Goal: Information Seeking & Learning: Learn about a topic

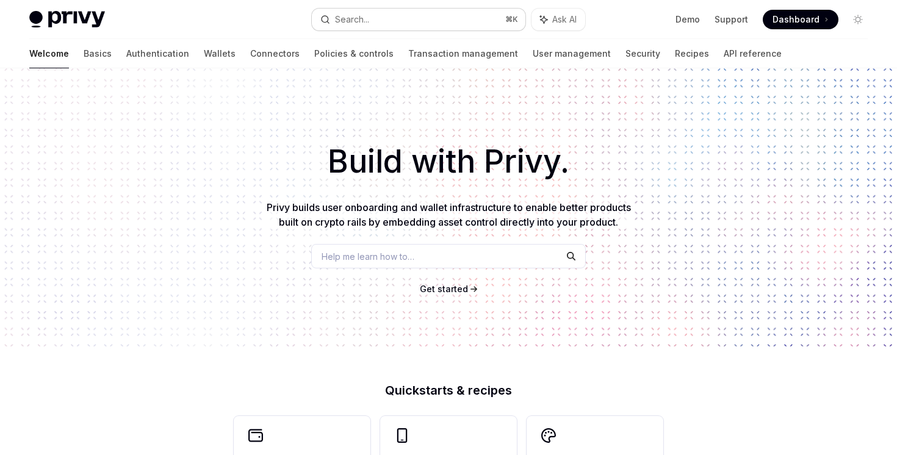
click at [467, 24] on button "Search... ⌘ K" at bounding box center [418, 20] width 213 height 22
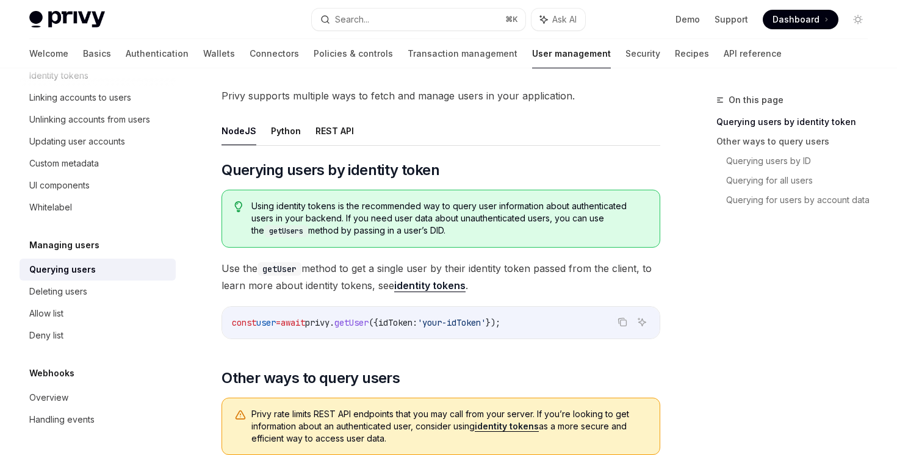
scroll to position [7, 0]
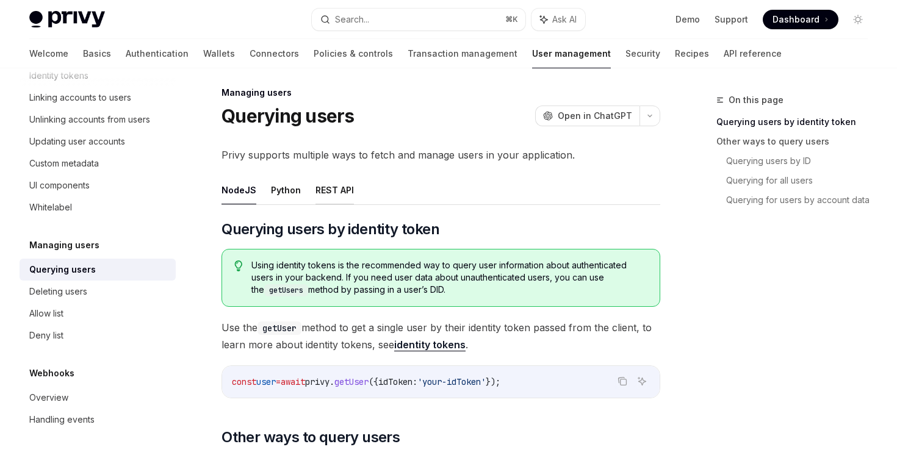
click at [344, 197] on button "REST API" at bounding box center [335, 190] width 38 height 29
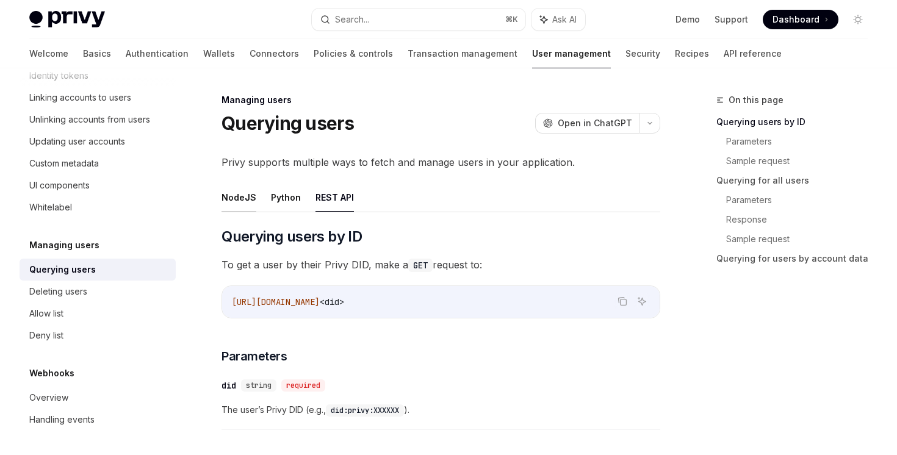
click at [249, 204] on button "NodeJS" at bounding box center [239, 197] width 35 height 29
type textarea "*"
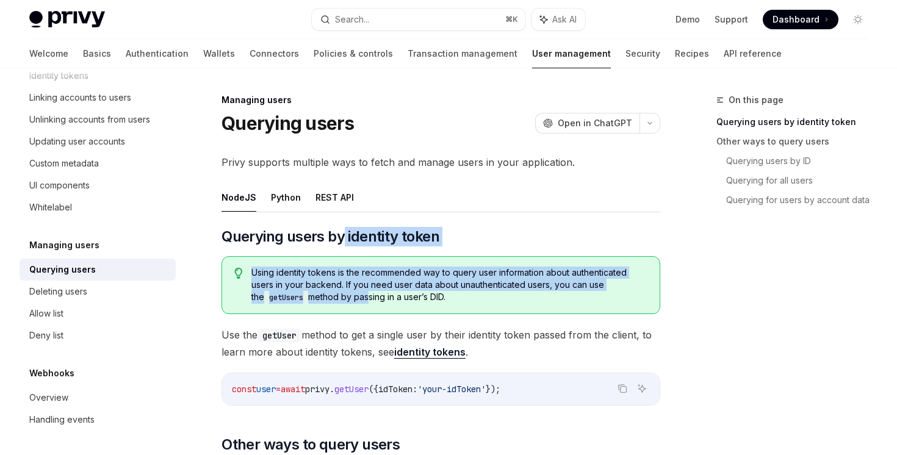
drag, startPoint x: 343, startPoint y: 244, endPoint x: 355, endPoint y: 295, distance: 52.7
click at [355, 295] on span "Using identity tokens is the recommended way to query user information about au…" at bounding box center [449, 285] width 396 height 37
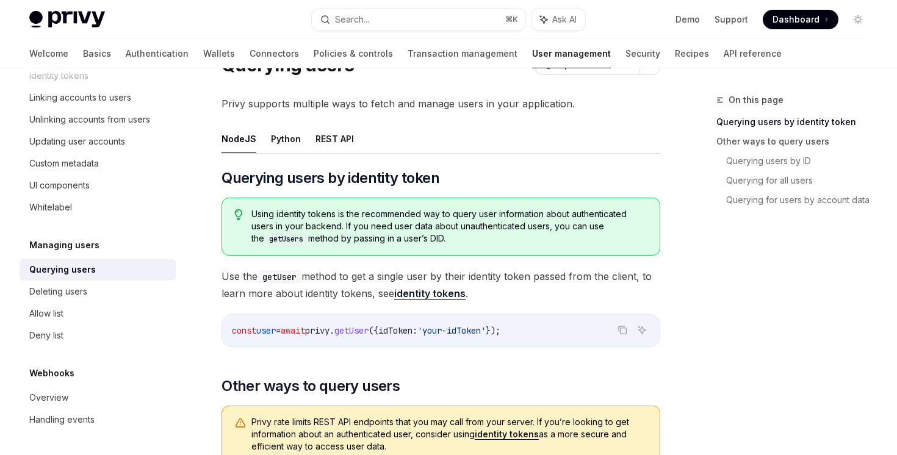
scroll to position [183, 0]
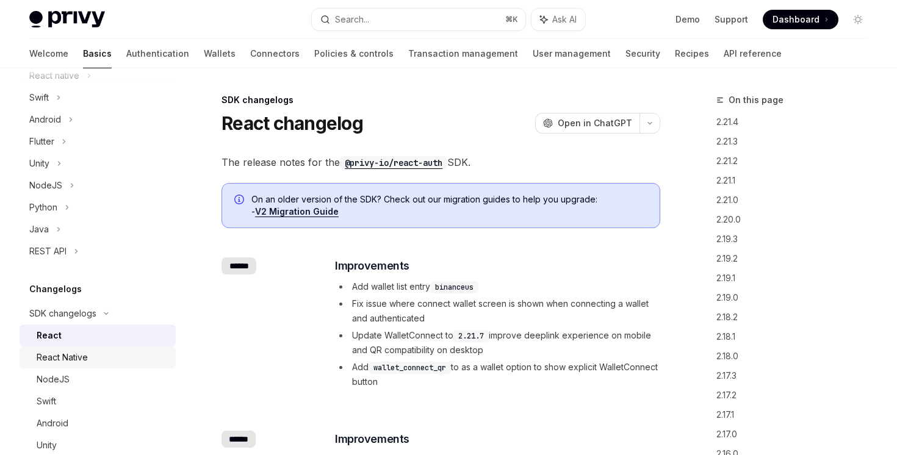
scroll to position [414, 0]
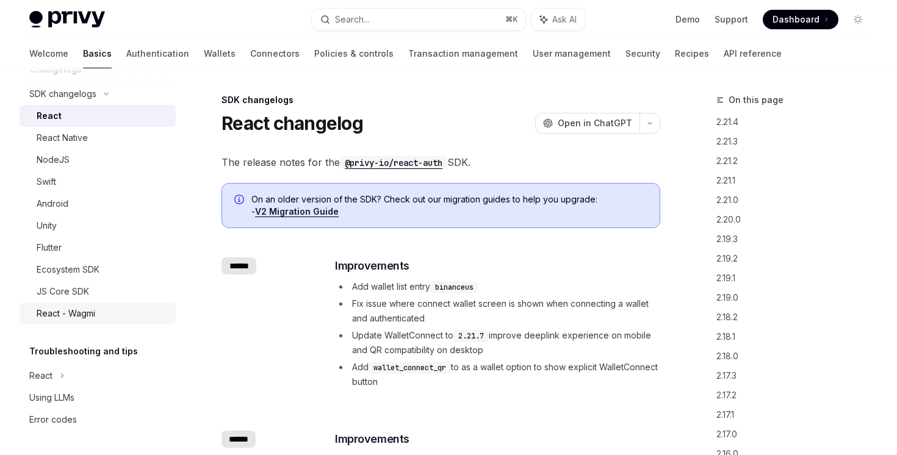
click at [106, 313] on div "React - Wagmi" at bounding box center [103, 313] width 132 height 15
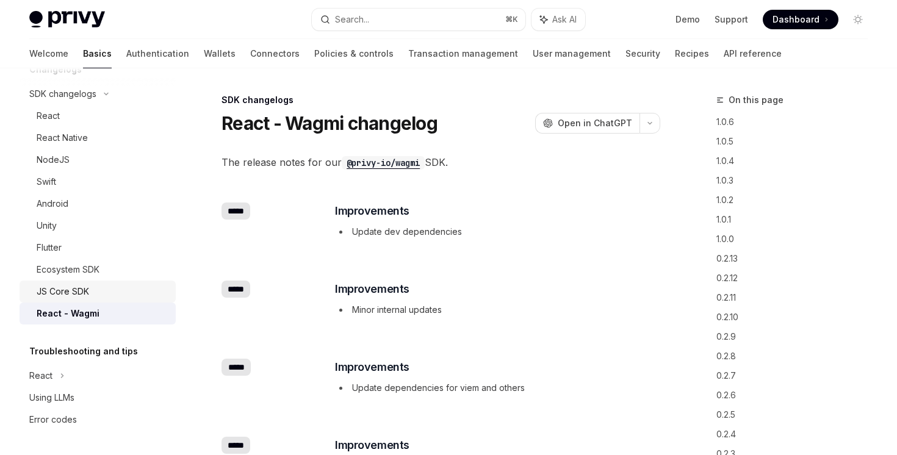
click at [110, 292] on div "JS Core SDK" at bounding box center [103, 291] width 132 height 15
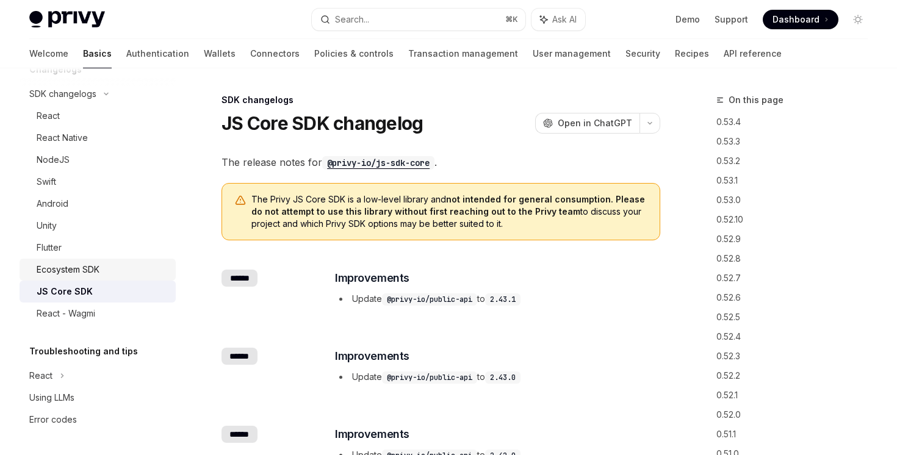
click at [109, 278] on link "Ecosystem SDK" at bounding box center [98, 270] width 156 height 22
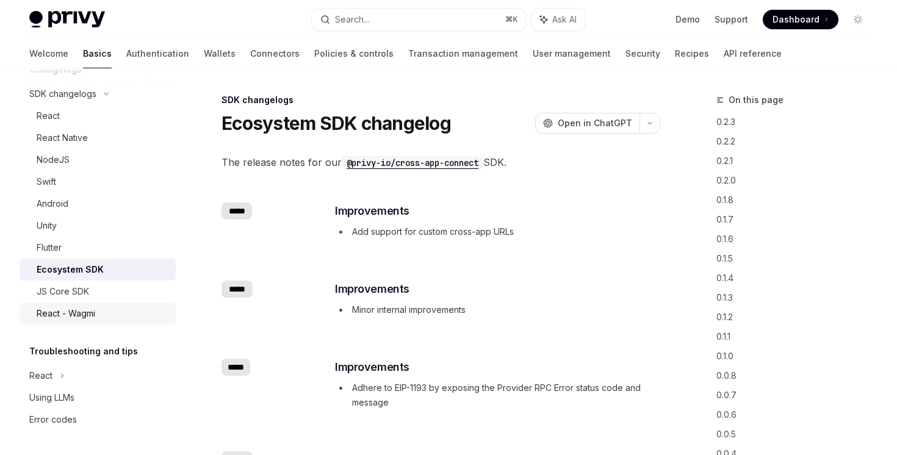
click at [101, 303] on link "React - Wagmi" at bounding box center [98, 314] width 156 height 22
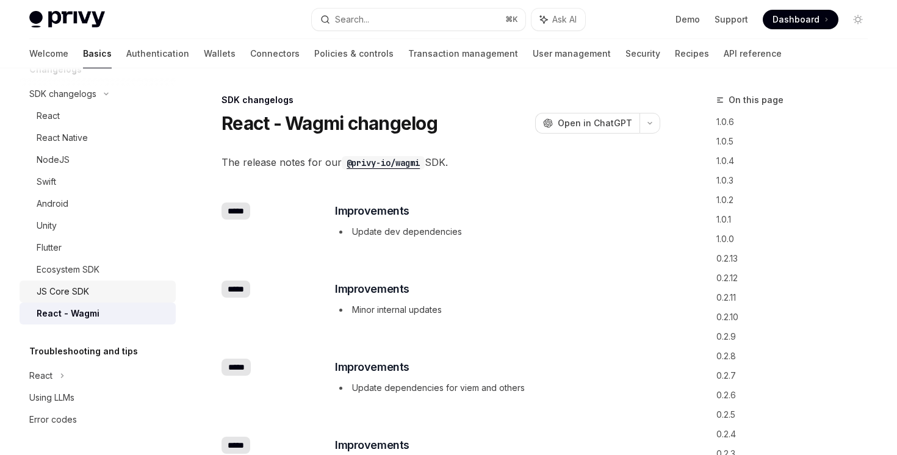
click at [103, 290] on div "JS Core SDK" at bounding box center [103, 291] width 132 height 15
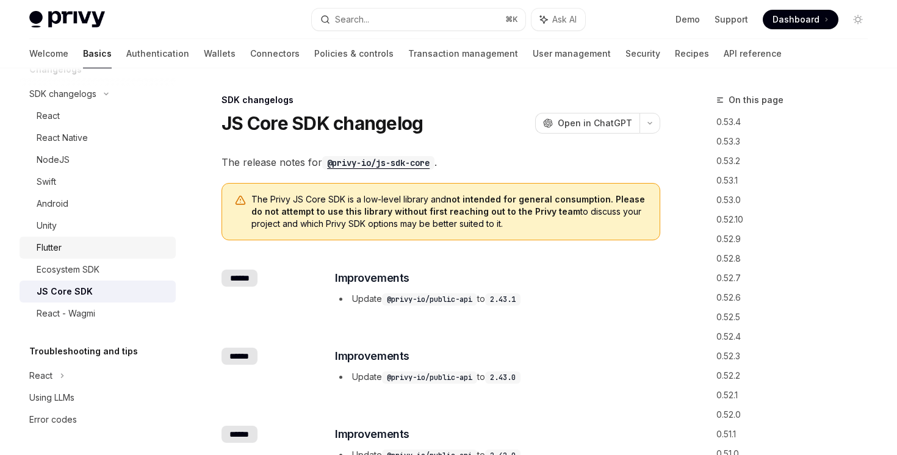
click at [103, 238] on link "Flutter" at bounding box center [98, 248] width 156 height 22
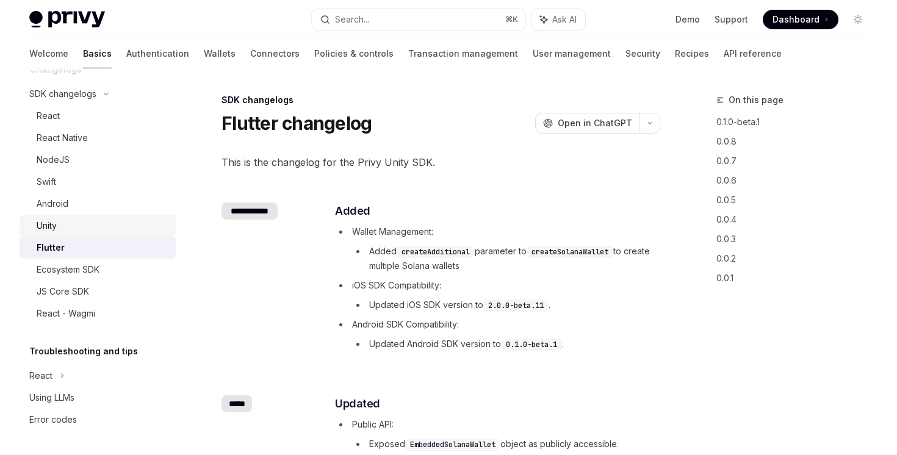
click at [103, 228] on div "Unity" at bounding box center [103, 226] width 132 height 15
type textarea "*"
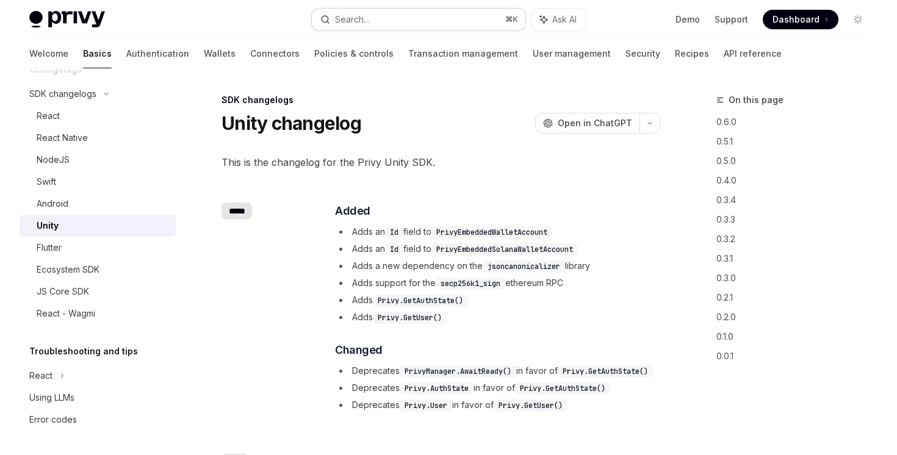
click at [458, 22] on button "Search... ⌘ K" at bounding box center [418, 20] width 213 height 22
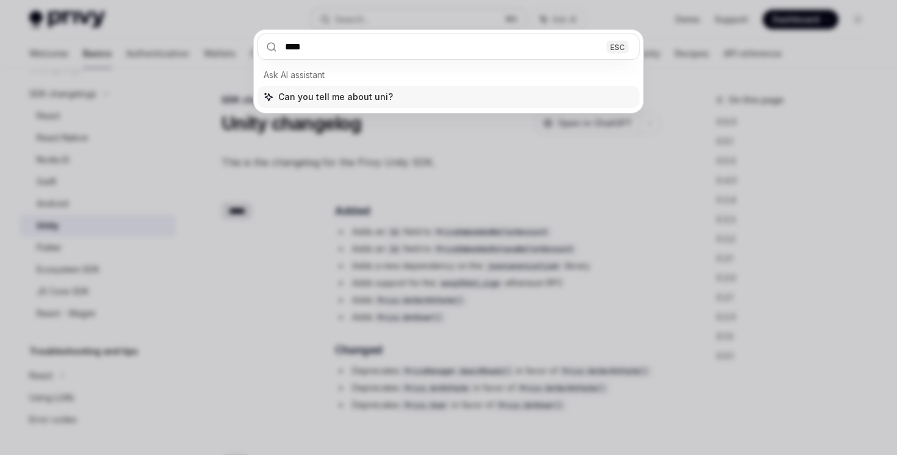
type input "*****"
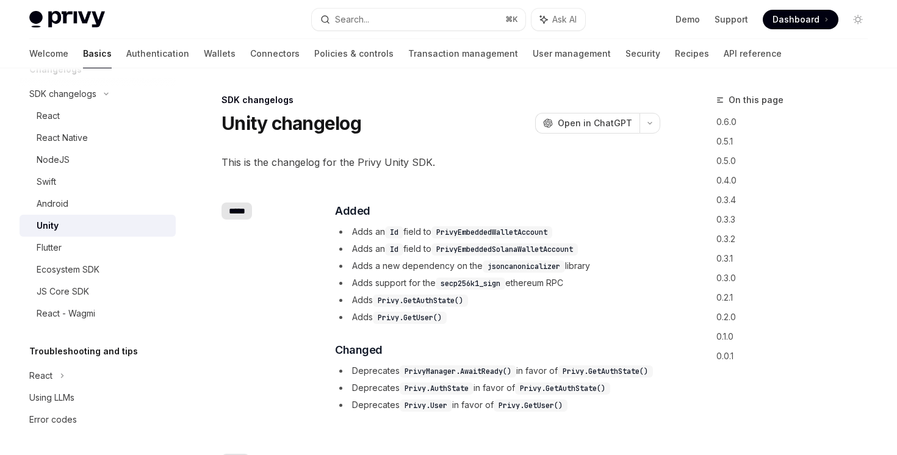
type textarea "*"
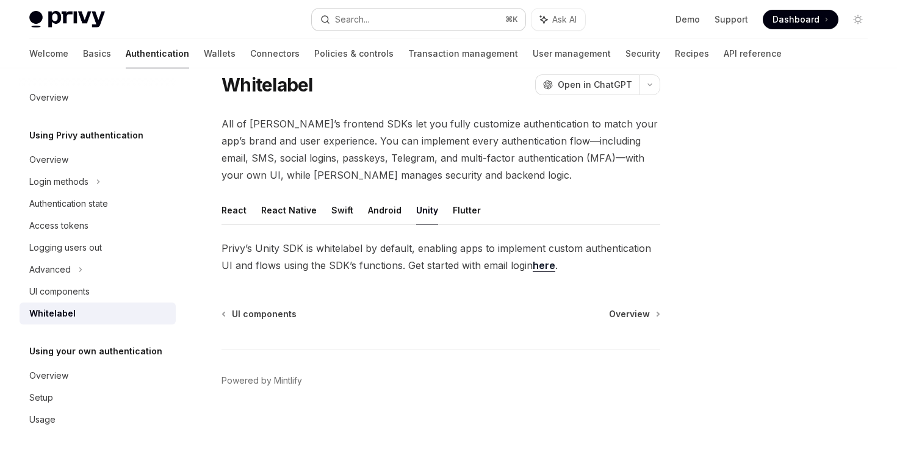
click at [393, 23] on button "Search... ⌘ K" at bounding box center [418, 20] width 213 height 22
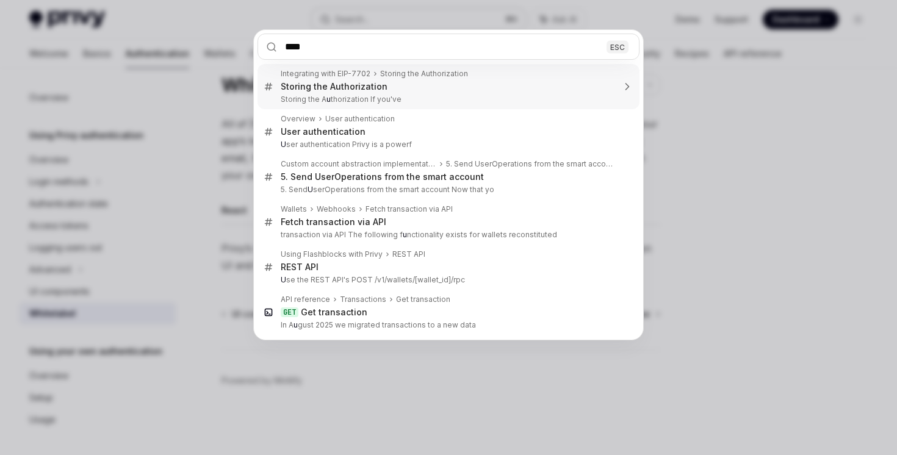
type input "*****"
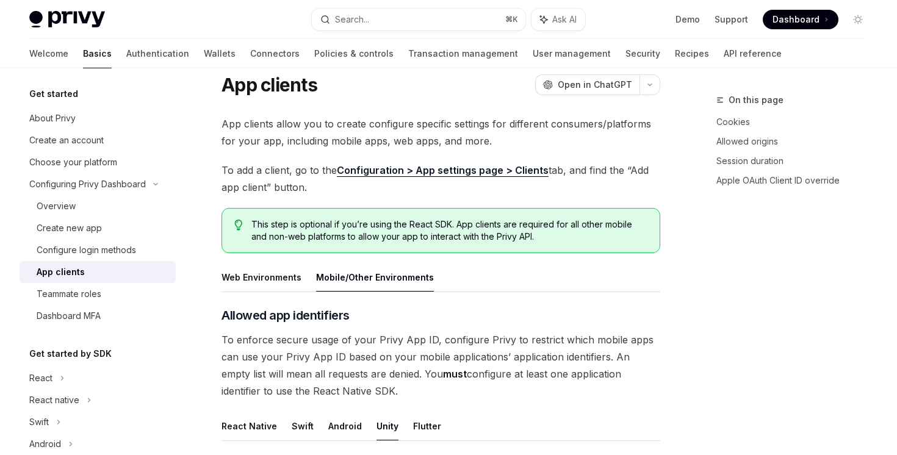
type textarea "*"
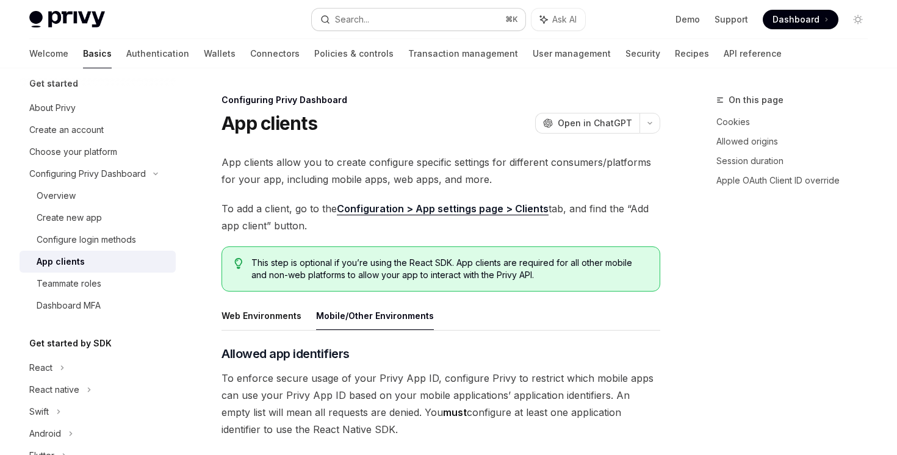
click at [421, 24] on button "Search... ⌘ K" at bounding box center [418, 20] width 213 height 22
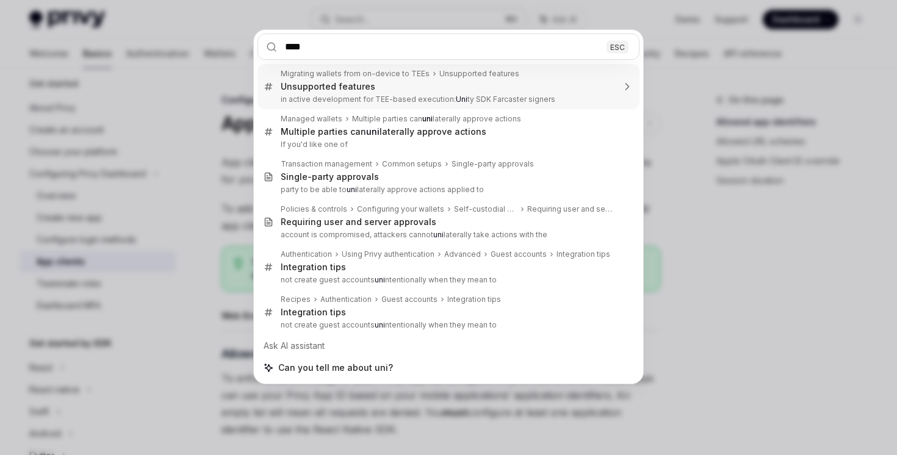
type input "*****"
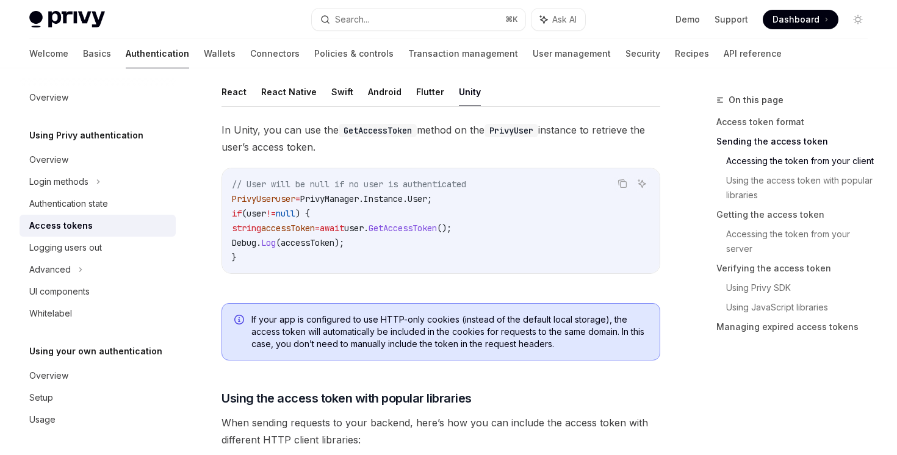
scroll to position [580, 0]
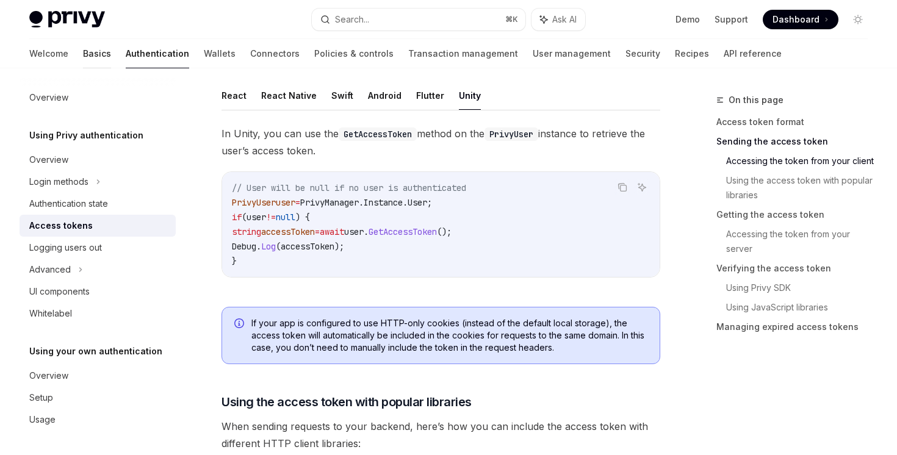
click at [83, 60] on link "Basics" at bounding box center [97, 53] width 28 height 29
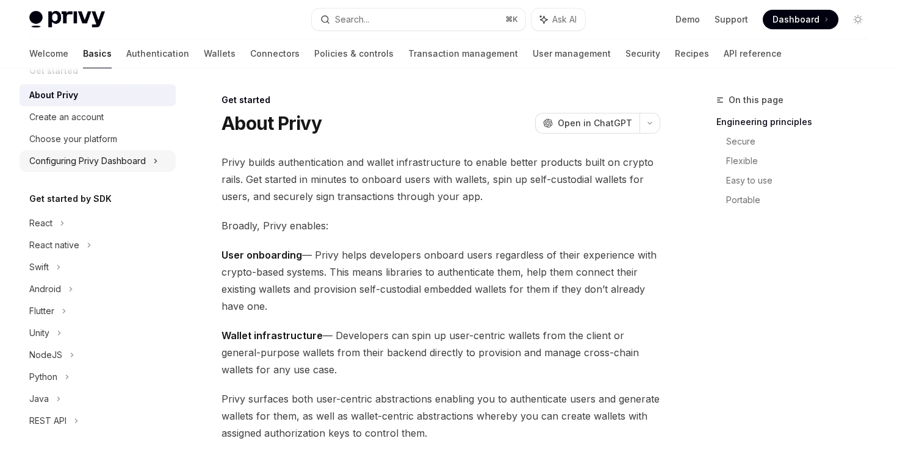
scroll to position [24, 0]
click at [109, 172] on div "Configuring Privy Dashboard" at bounding box center [98, 162] width 156 height 22
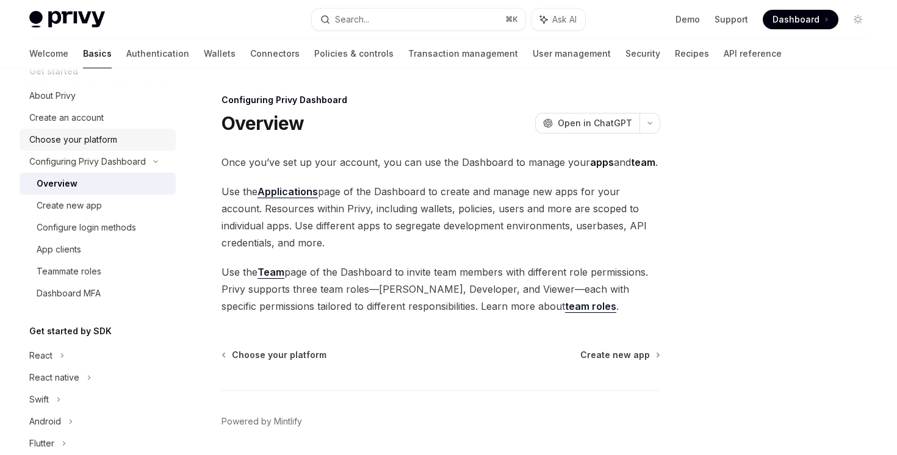
click at [107, 142] on div "Choose your platform" at bounding box center [73, 139] width 88 height 15
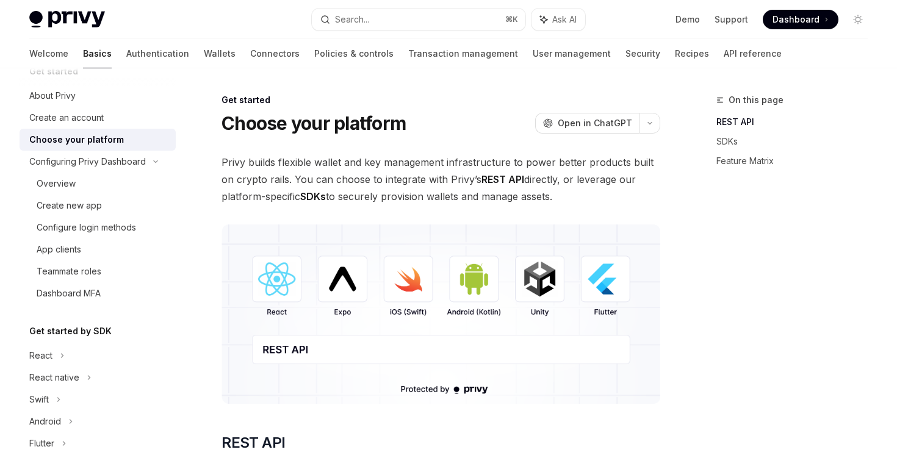
click at [333, 280] on img at bounding box center [441, 314] width 439 height 179
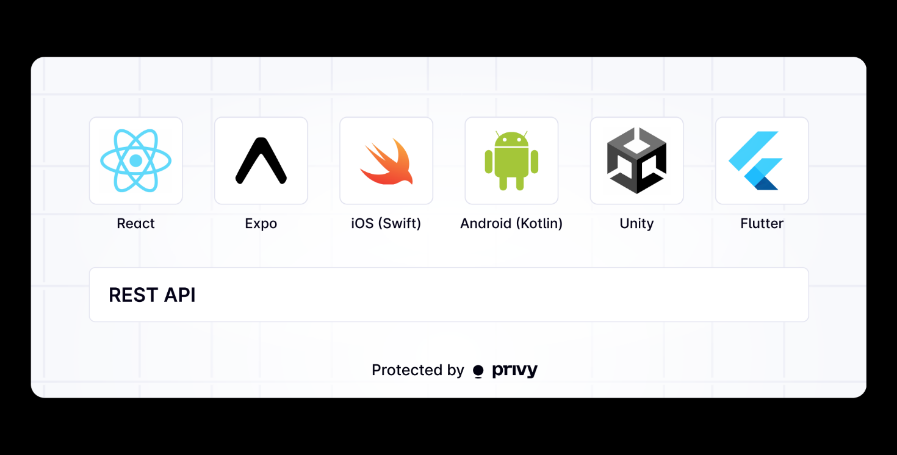
click at [333, 280] on img at bounding box center [449, 227] width 836 height 341
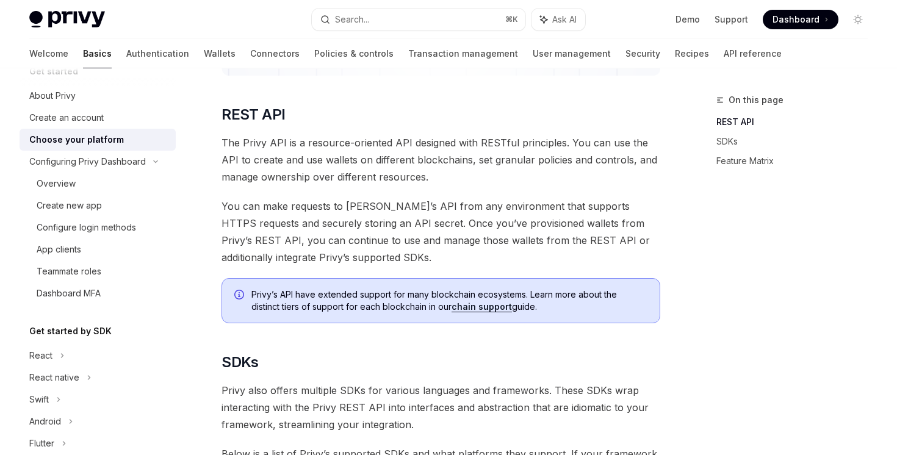
scroll to position [724, 0]
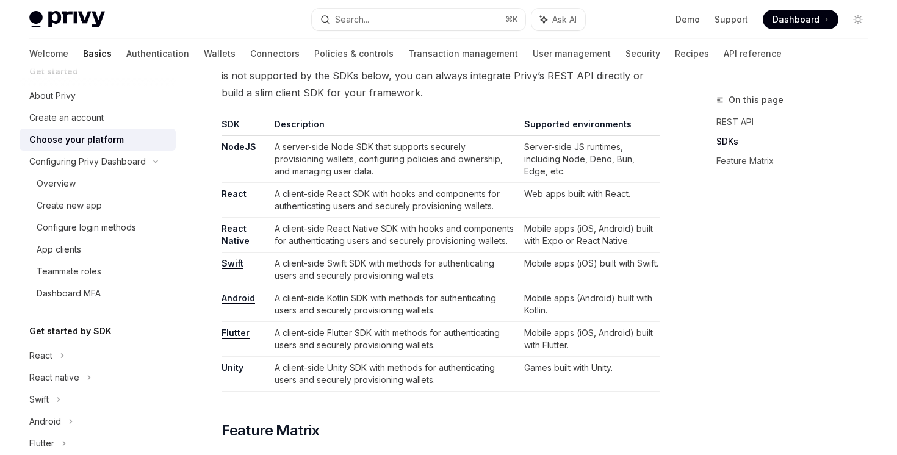
click at [236, 371] on link "Unity" at bounding box center [233, 368] width 22 height 11
click at [234, 336] on link "Flutter" at bounding box center [236, 333] width 28 height 11
click at [234, 305] on td "Android" at bounding box center [246, 304] width 48 height 35
click at [234, 302] on link "Android" at bounding box center [239, 298] width 34 height 11
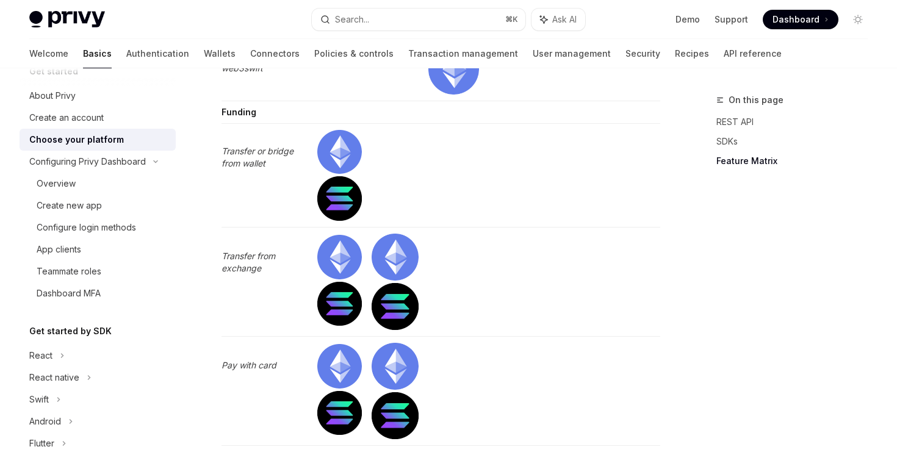
scroll to position [4072, 0]
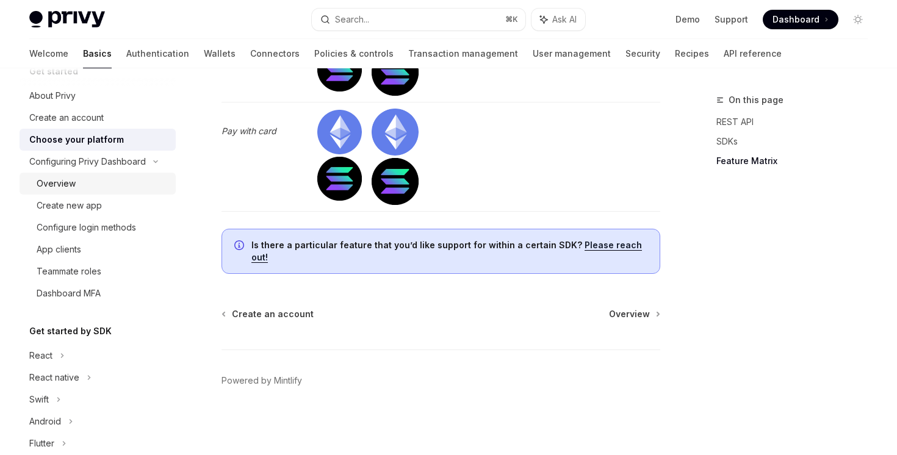
click at [75, 183] on div "Overview" at bounding box center [103, 183] width 132 height 15
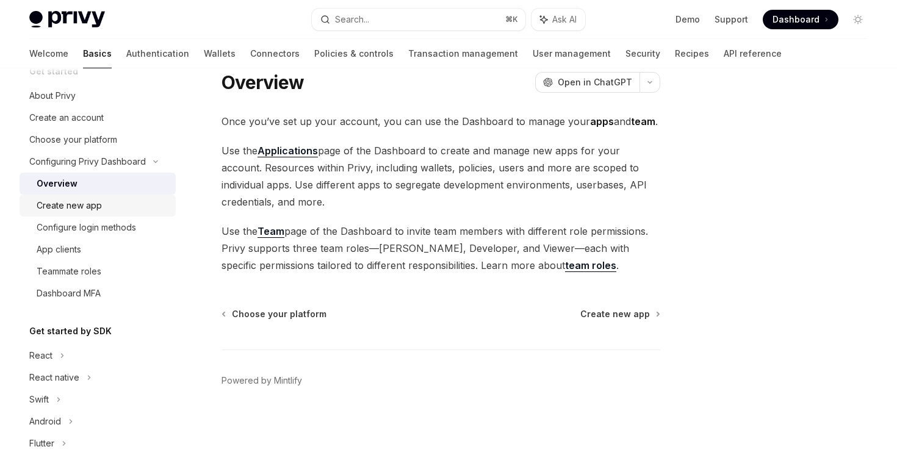
click at [92, 195] on link "Create new app" at bounding box center [98, 206] width 156 height 22
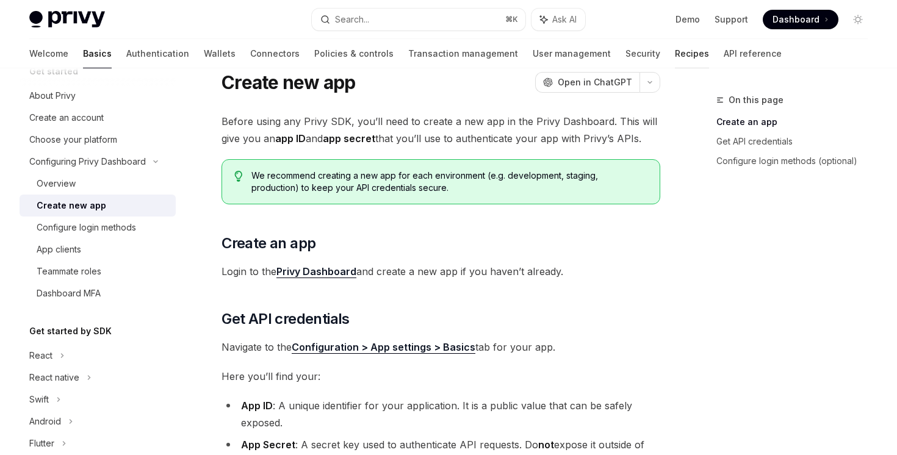
click at [675, 51] on link "Recipes" at bounding box center [692, 53] width 34 height 29
type textarea "*"
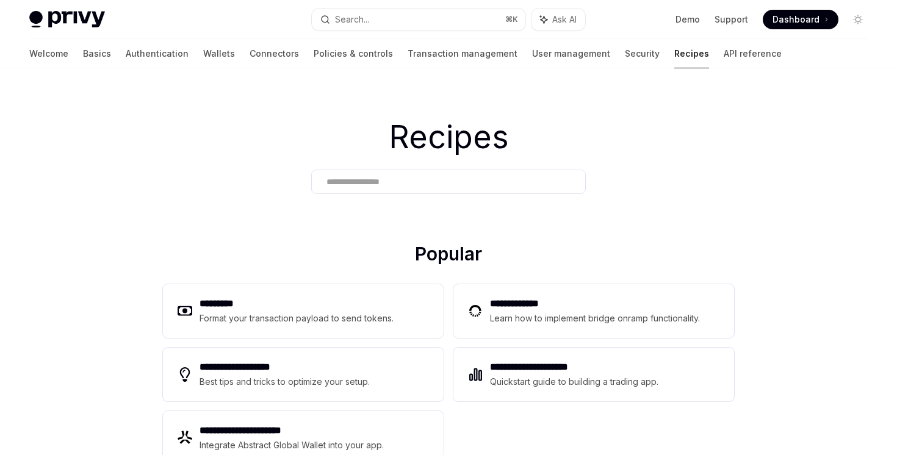
click at [469, 182] on input "text" at bounding box center [449, 182] width 244 height 13
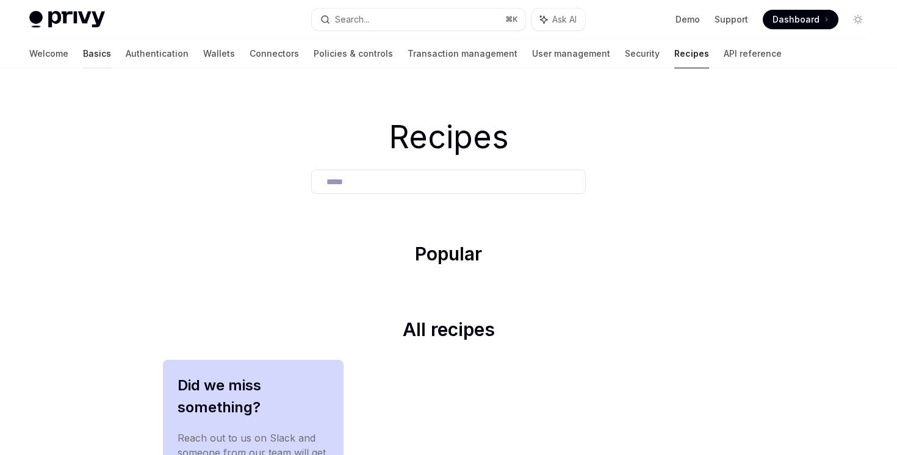
type input "*****"
click at [83, 60] on link "Basics" at bounding box center [97, 53] width 28 height 29
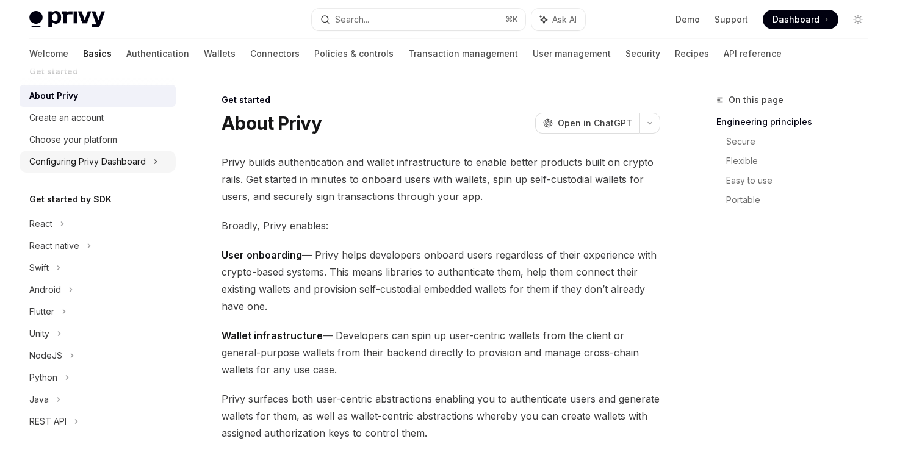
click at [158, 171] on div "Configuring Privy Dashboard" at bounding box center [98, 162] width 156 height 22
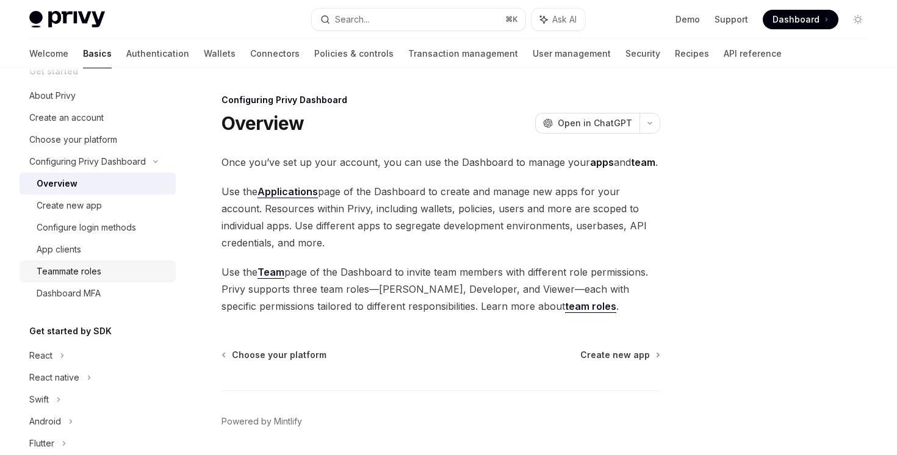
scroll to position [211, 0]
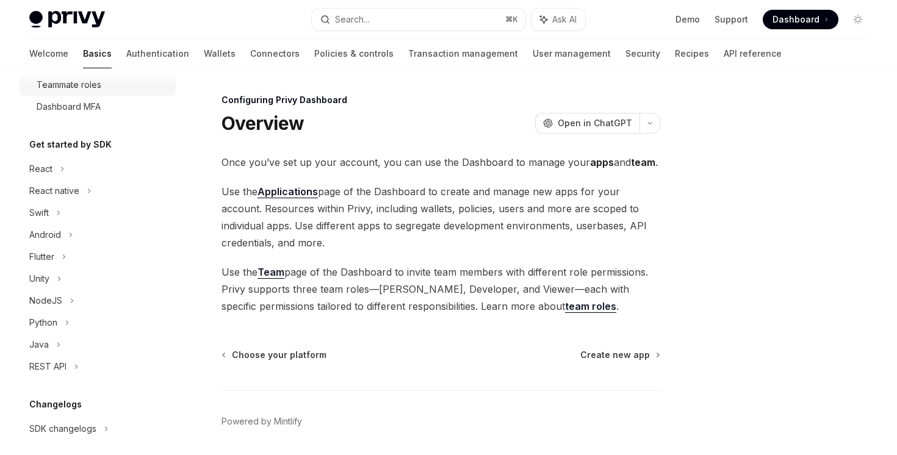
click at [139, 273] on div "Unity" at bounding box center [98, 279] width 156 height 22
type textarea "*"
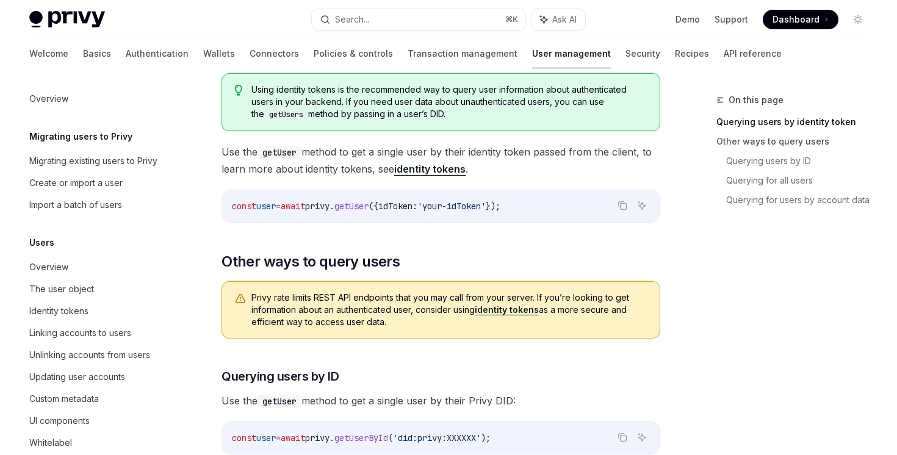
scroll to position [236, 0]
